Goal: Information Seeking & Learning: Learn about a topic

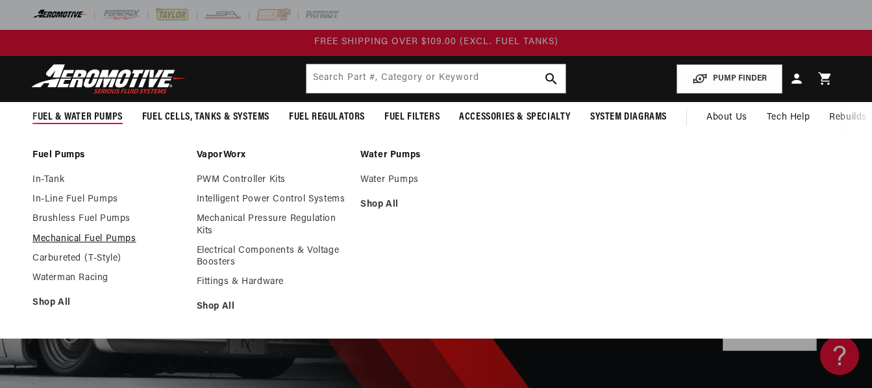
click at [82, 240] on link "Mechanical Fuel Pumps" at bounding box center [107, 239] width 151 height 12
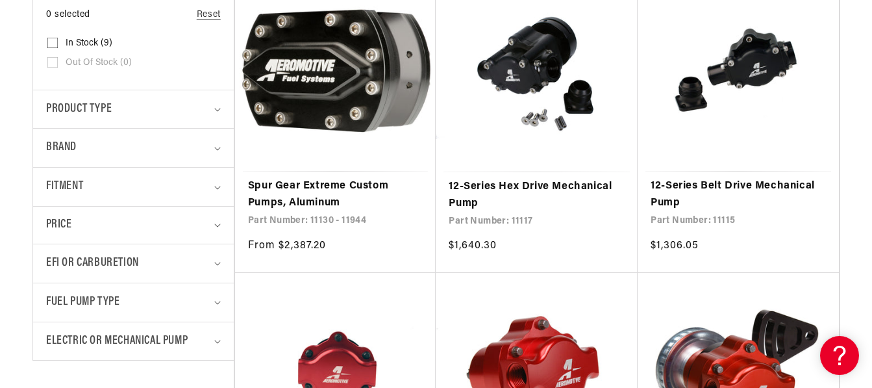
scroll to position [265, 0]
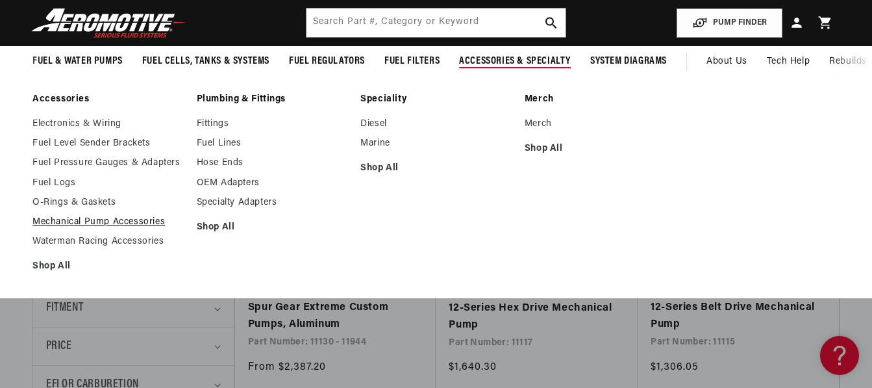
click at [127, 223] on link "Mechanical Pump Accessories" at bounding box center [107, 222] width 151 height 12
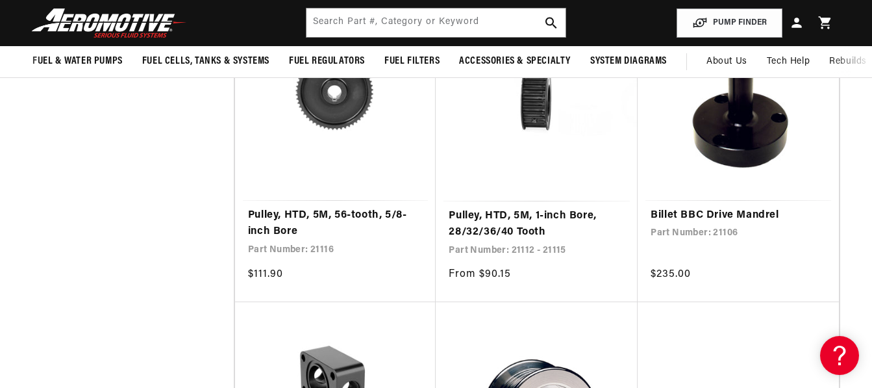
scroll to position [1558, 0]
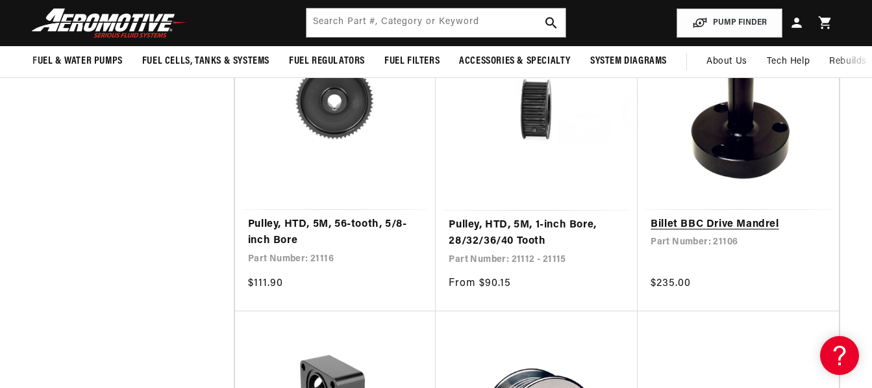
click at [750, 216] on link "Billet BBC Drive Mandrel" at bounding box center [737, 224] width 175 height 17
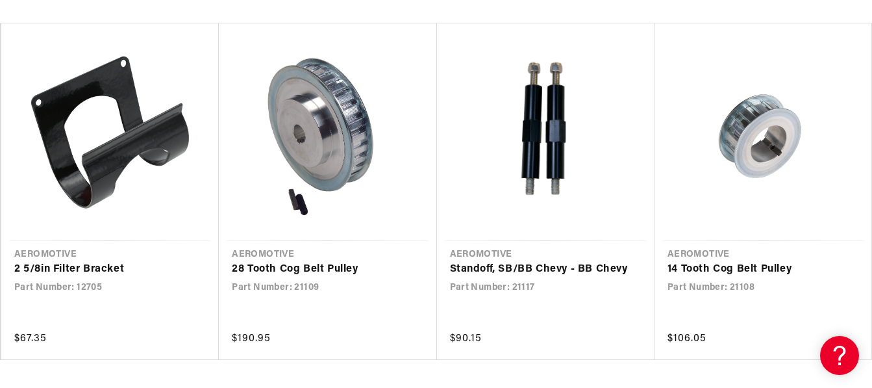
scroll to position [909, 0]
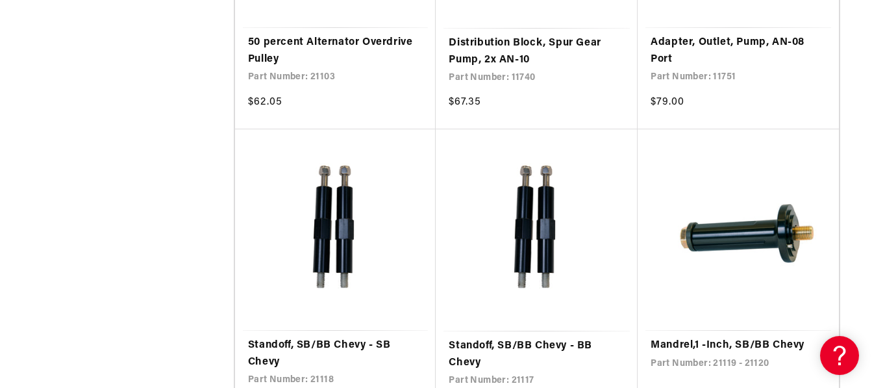
scroll to position [3025, 0]
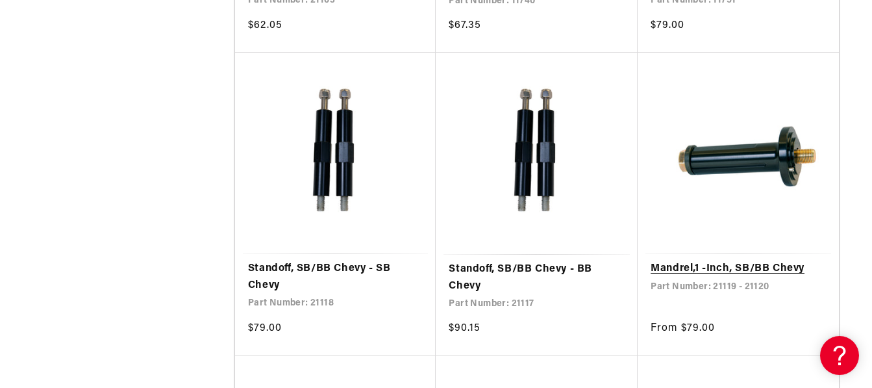
click at [740, 260] on link "Mandrel,1 -Inch, SB/BB Chevy" at bounding box center [737, 268] width 175 height 17
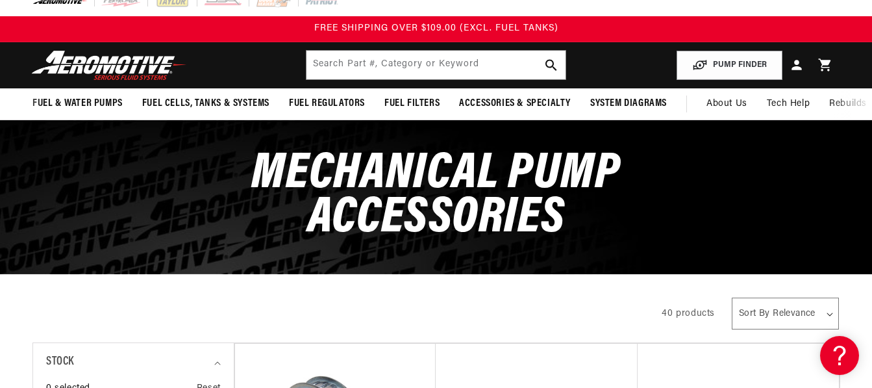
scroll to position [0, 0]
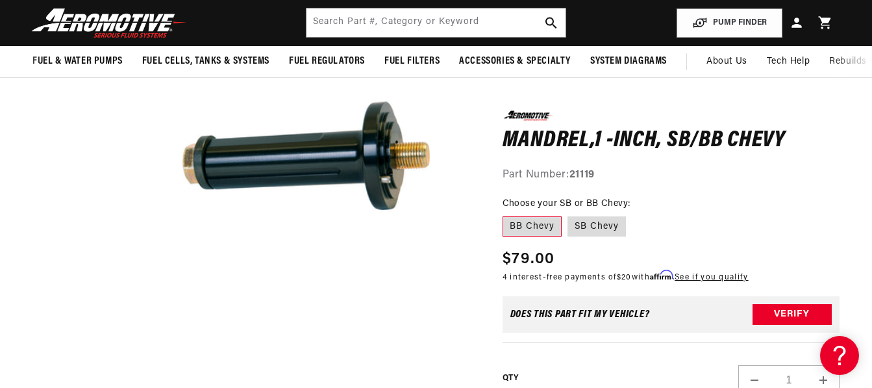
scroll to position [165, 0]
